Goal: Use online tool/utility: Use online tool/utility

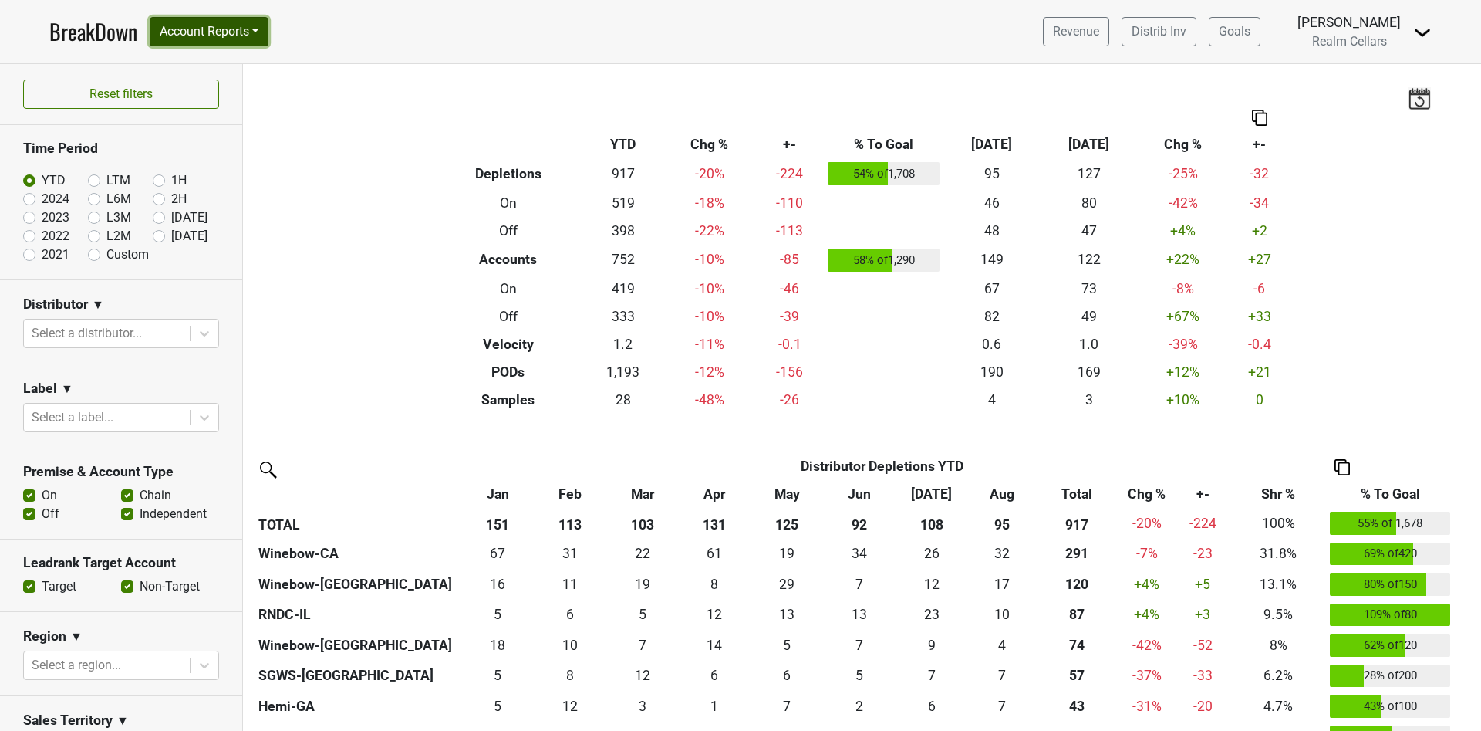
click at [260, 33] on button "Account Reports" at bounding box center [209, 31] width 119 height 29
click at [234, 67] on link "SuperRanker" at bounding box center [218, 67] width 137 height 25
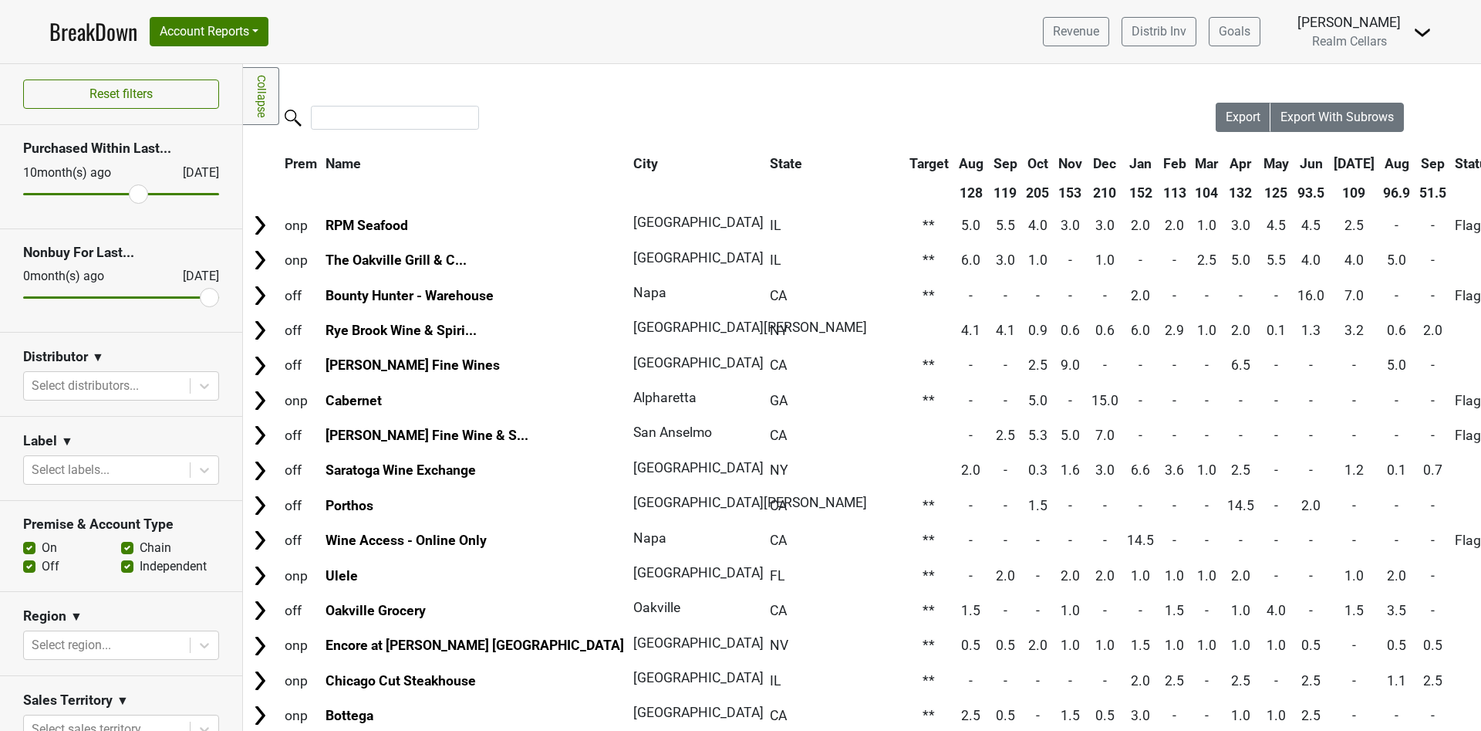
drag, startPoint x: 35, startPoint y: 197, endPoint x: 125, endPoint y: 182, distance: 91.4
click at [125, 193] on input "range" at bounding box center [121, 194] width 196 height 2
drag, startPoint x: 127, startPoint y: 197, endPoint x: 0, endPoint y: 198, distance: 126.5
type input "25"
click at [23, 195] on input "range" at bounding box center [121, 194] width 196 height 2
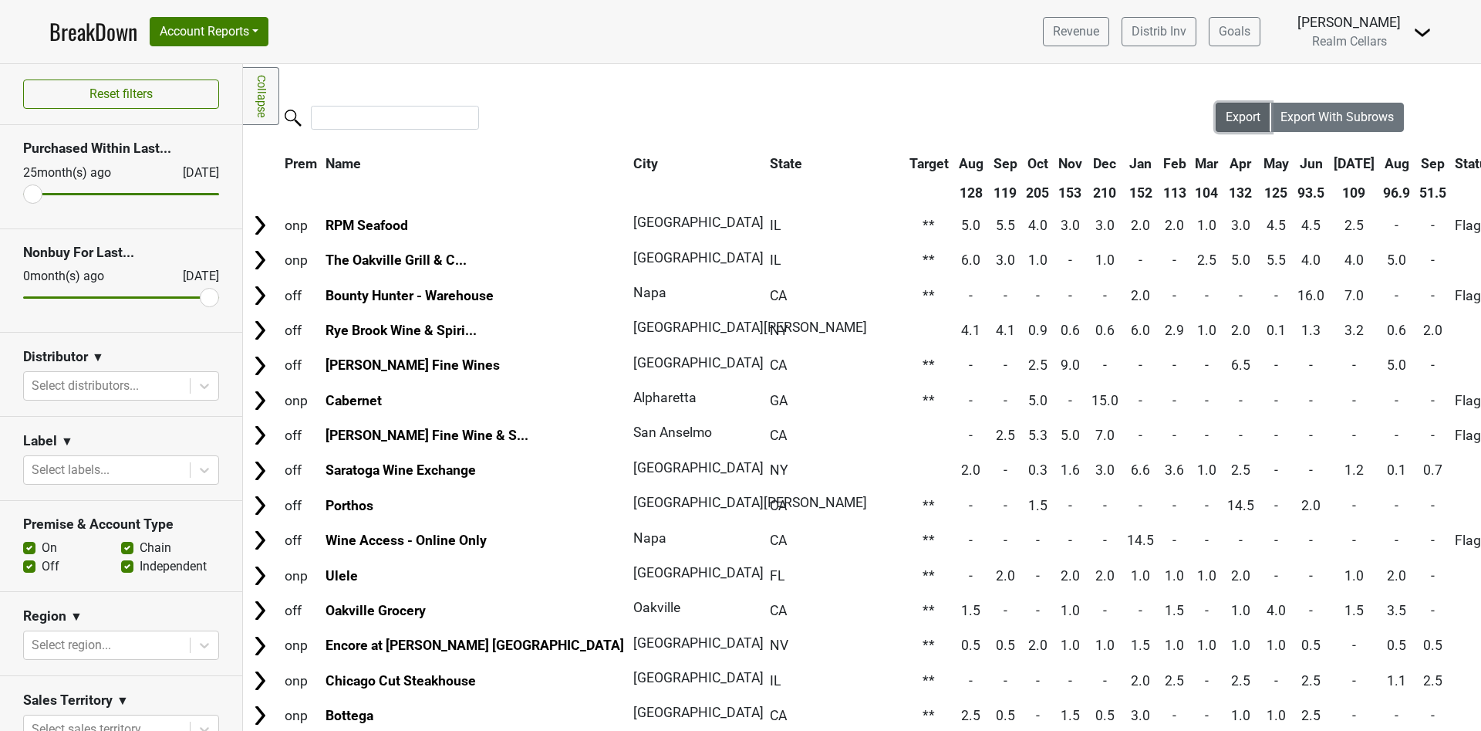
click at [1230, 120] on span "Export" at bounding box center [1243, 117] width 35 height 15
click at [26, 84] on button "Reset filters" at bounding box center [121, 93] width 196 height 29
